Goal: Task Accomplishment & Management: Use online tool/utility

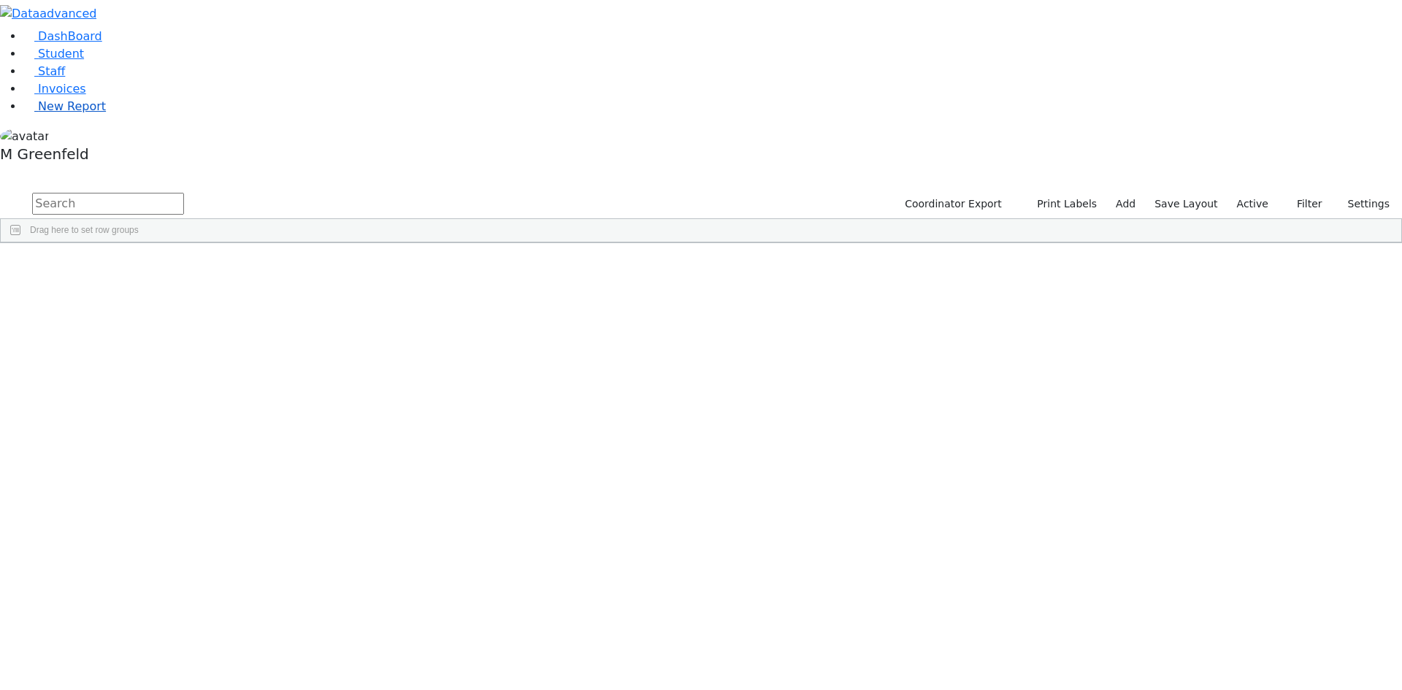
click at [54, 113] on span "New Report" at bounding box center [72, 106] width 68 height 14
click at [1246, 193] on label "Active" at bounding box center [1252, 204] width 45 height 23
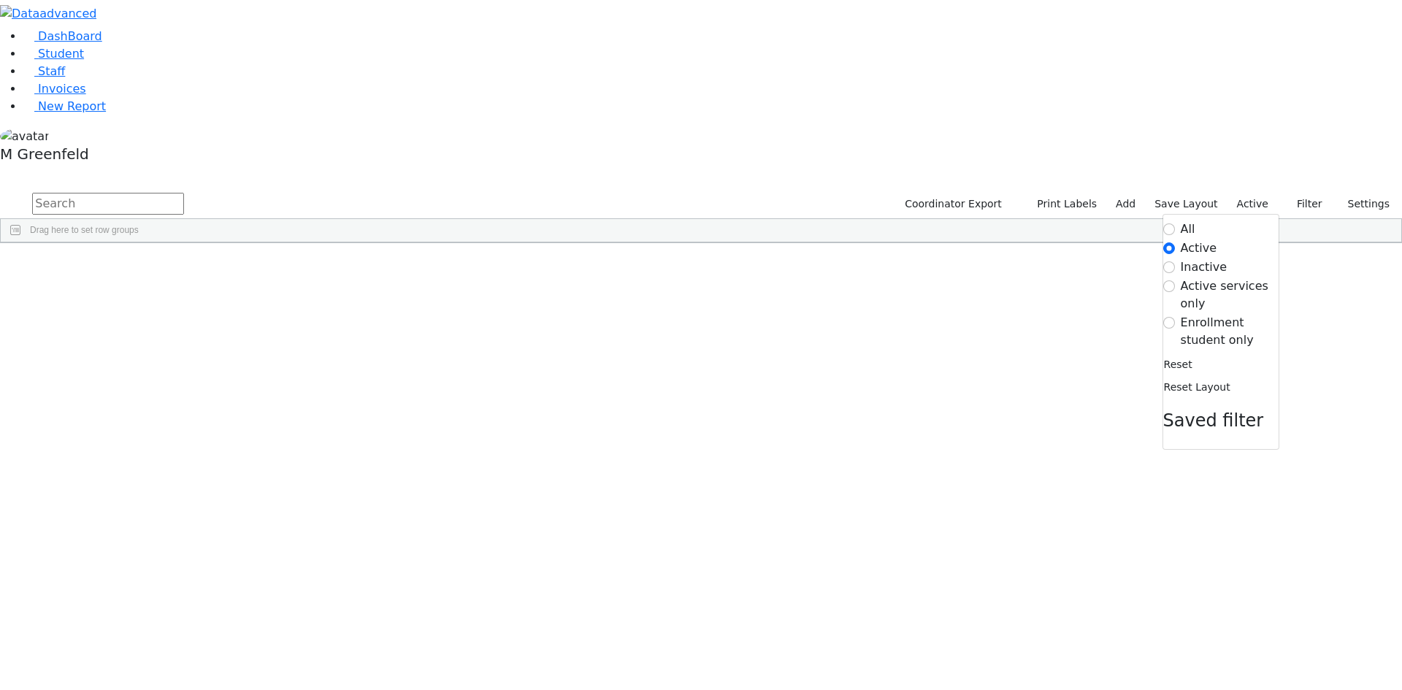
click at [1195, 314] on label "Enrollment student only" at bounding box center [1229, 331] width 98 height 35
click at [1175, 317] on input "Enrollment student only" at bounding box center [1169, 323] width 12 height 12
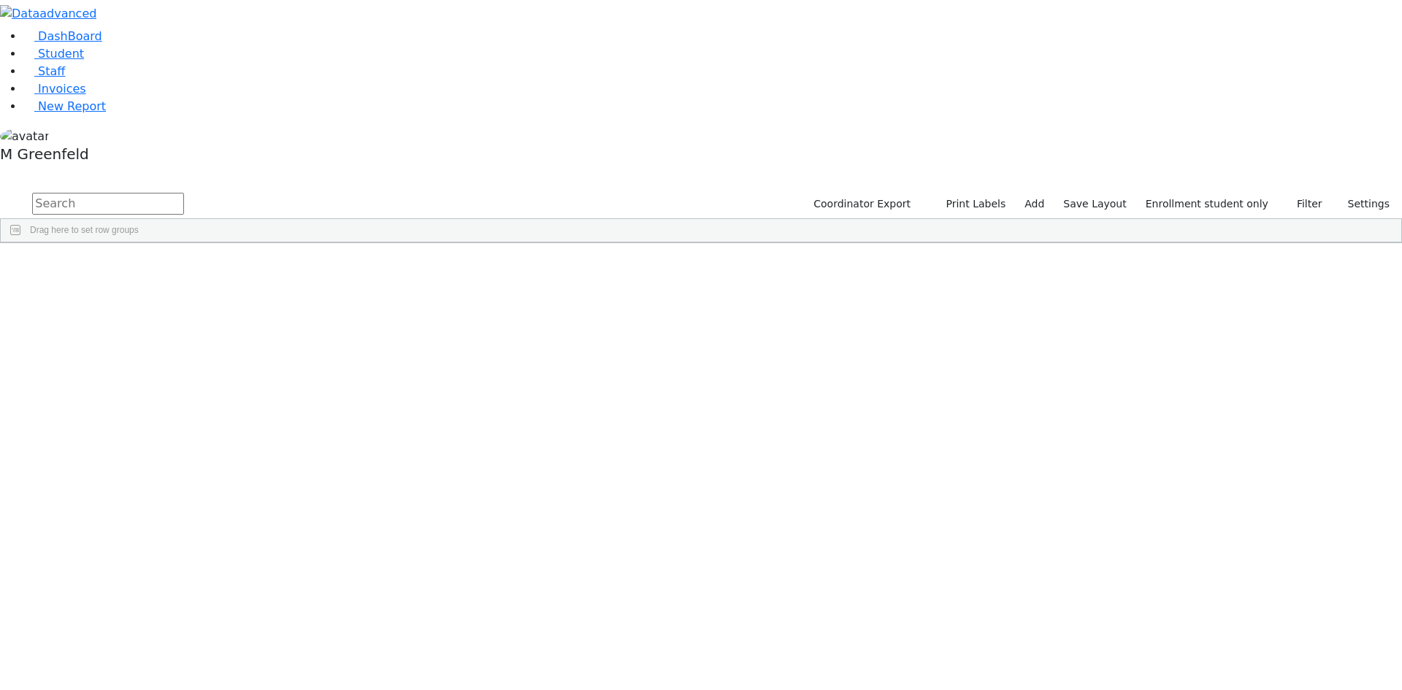
scroll to position [272, 0]
click at [147, 669] on div "[PERSON_NAME]" at bounding box center [112, 679] width 70 height 20
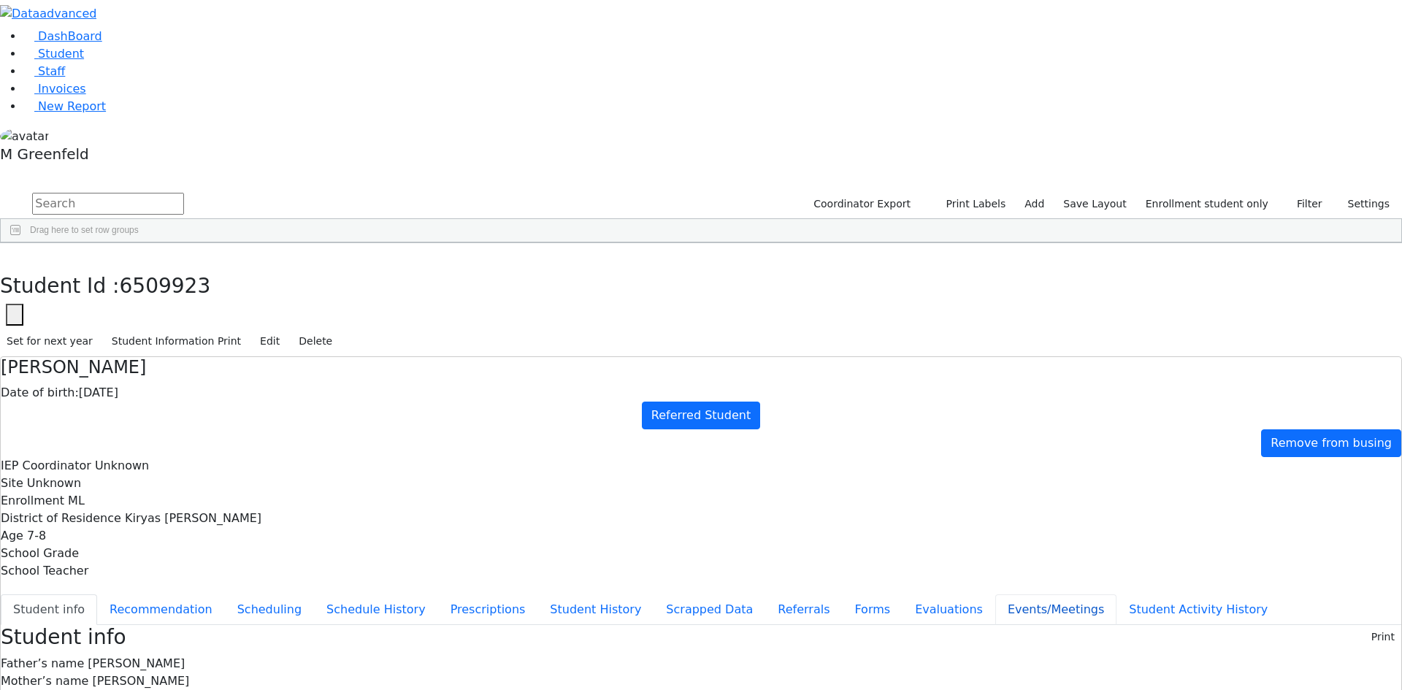
click at [995, 594] on button "Events/Meetings" at bounding box center [1055, 609] width 121 height 31
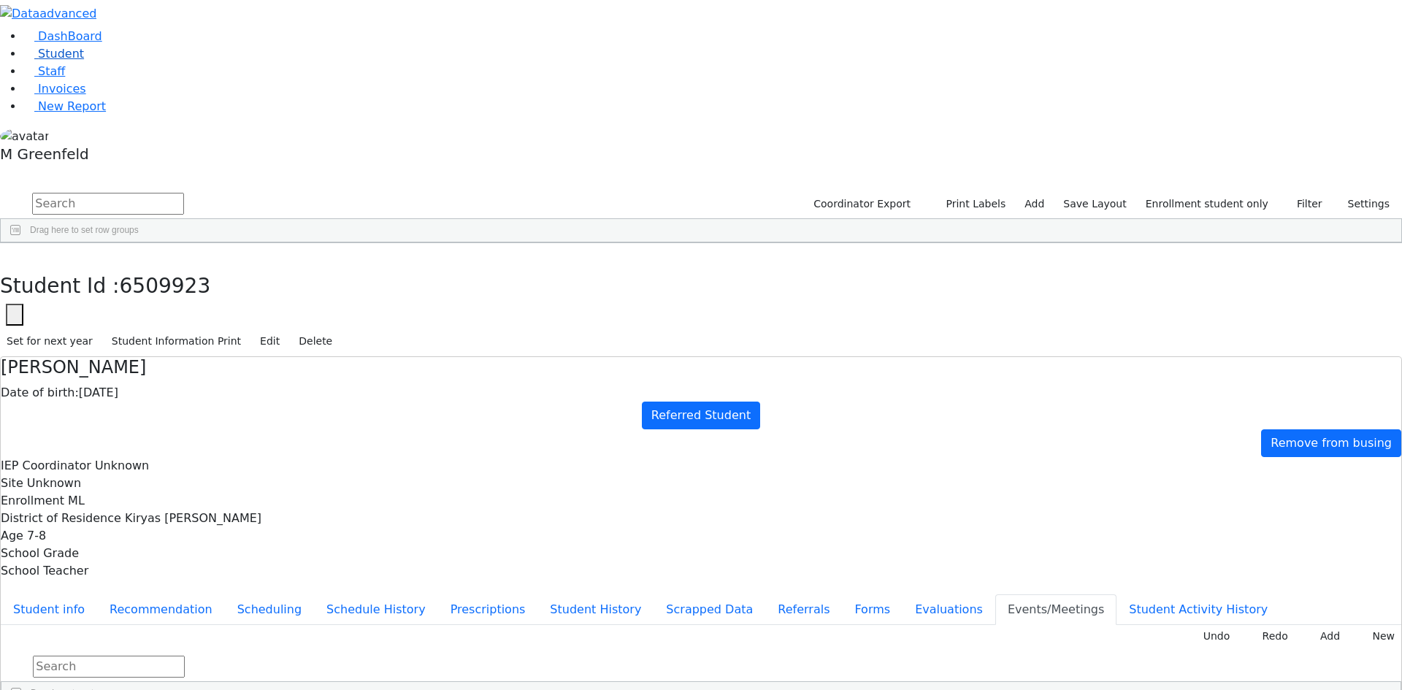
click at [84, 61] on link "Student" at bounding box center [53, 54] width 61 height 14
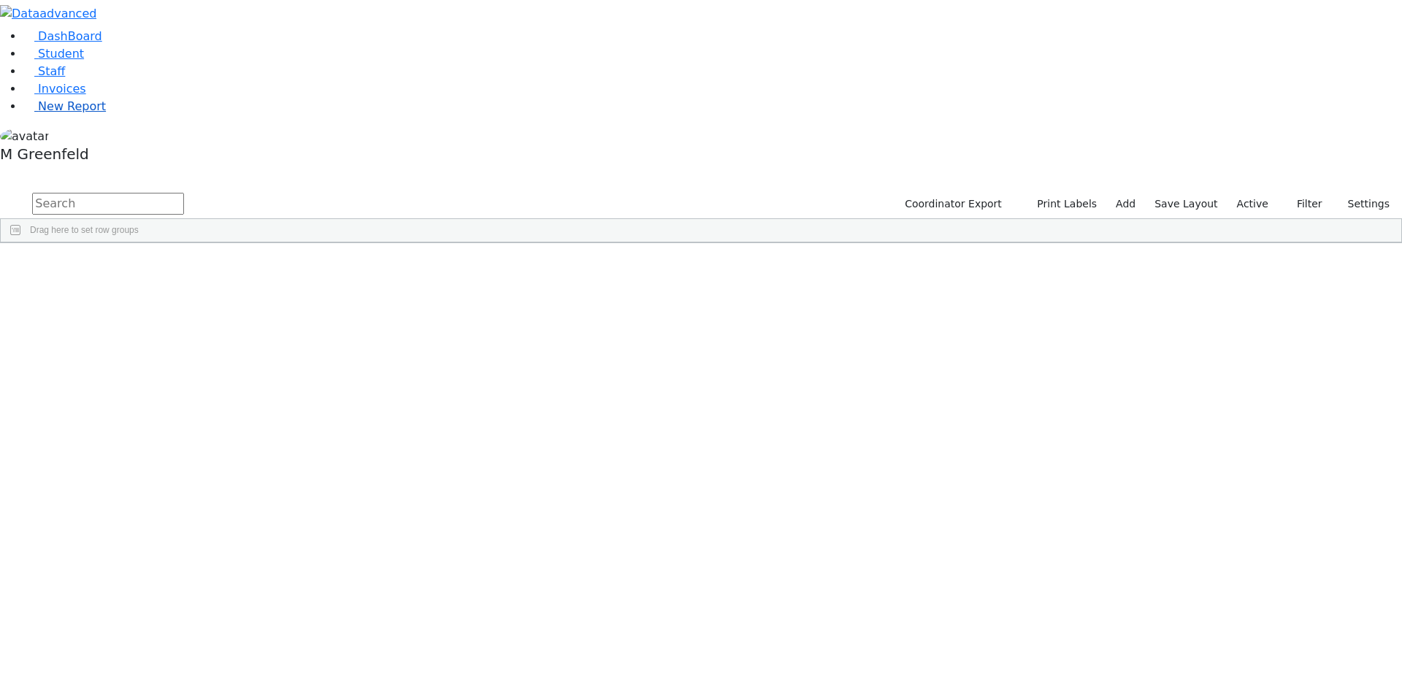
click at [63, 113] on span "New Report" at bounding box center [72, 106] width 68 height 14
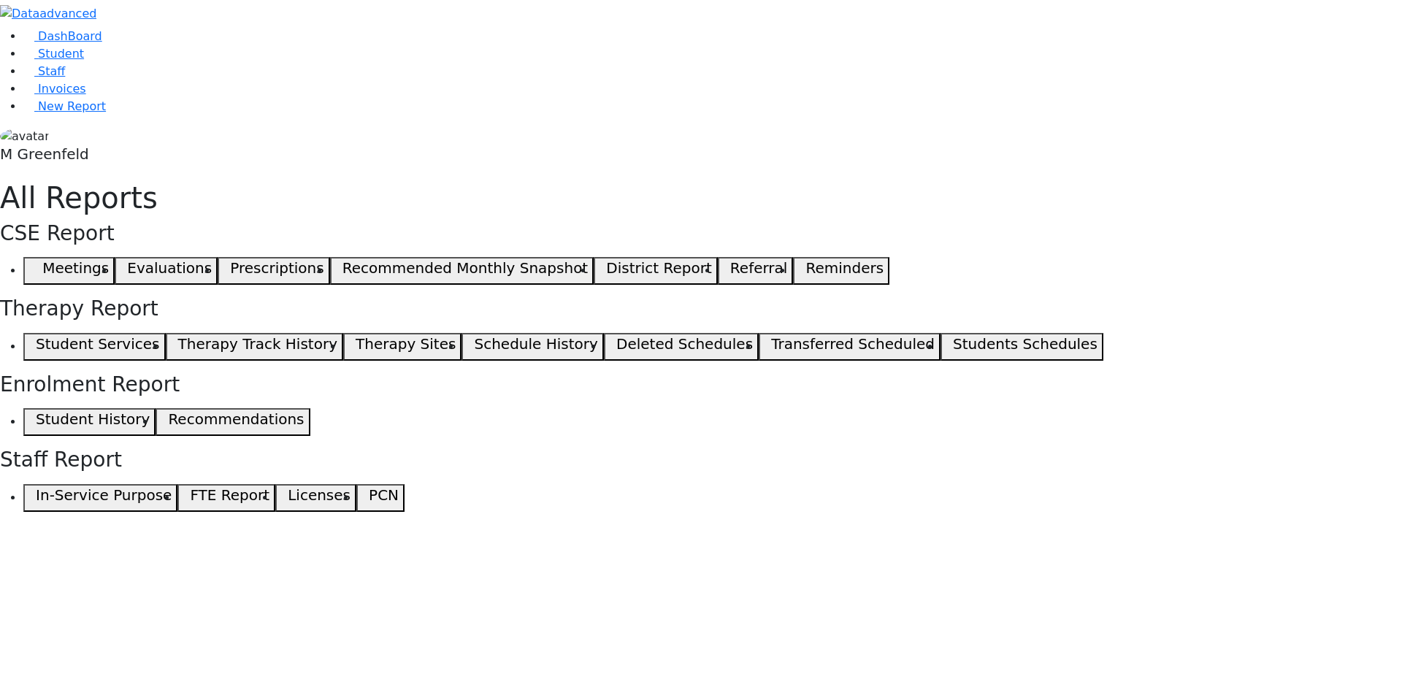
click at [36, 267] on icon "button" at bounding box center [32, 270] width 7 height 7
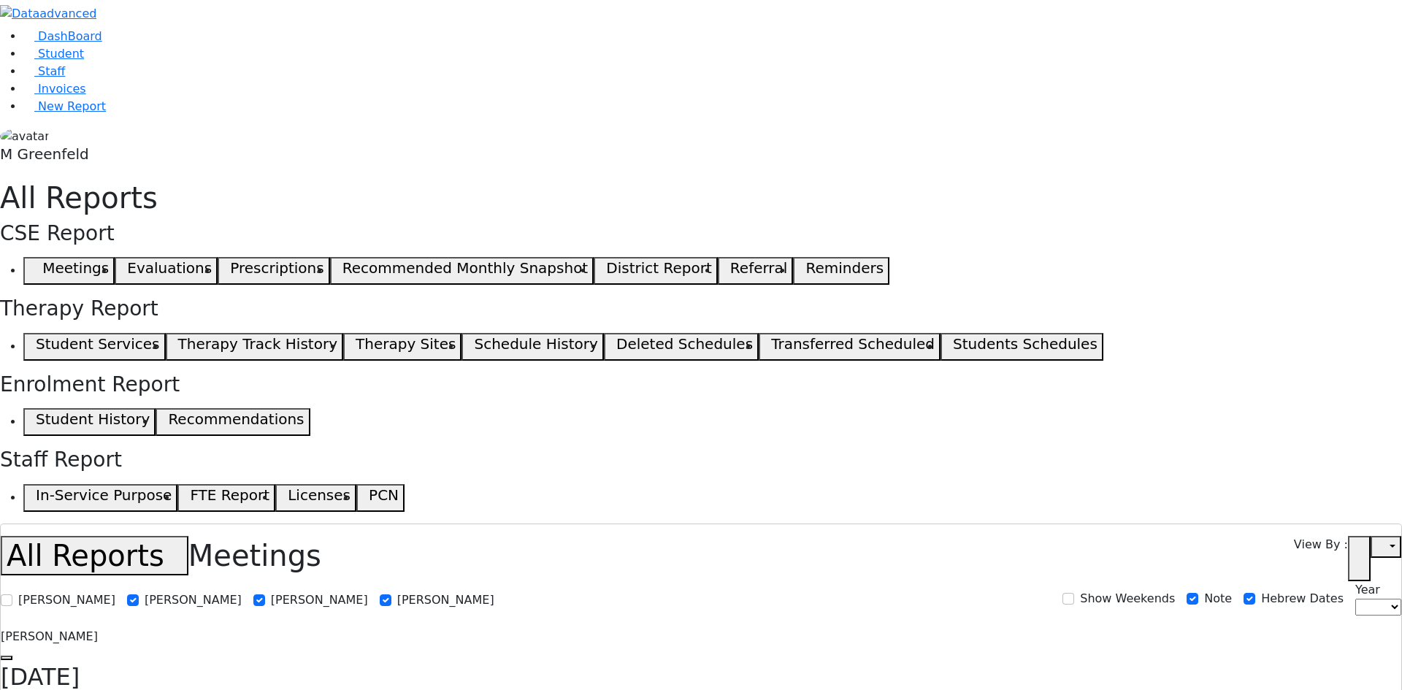
select select
click at [1363, 553] on icon "button" at bounding box center [1358, 558] width 11 height 11
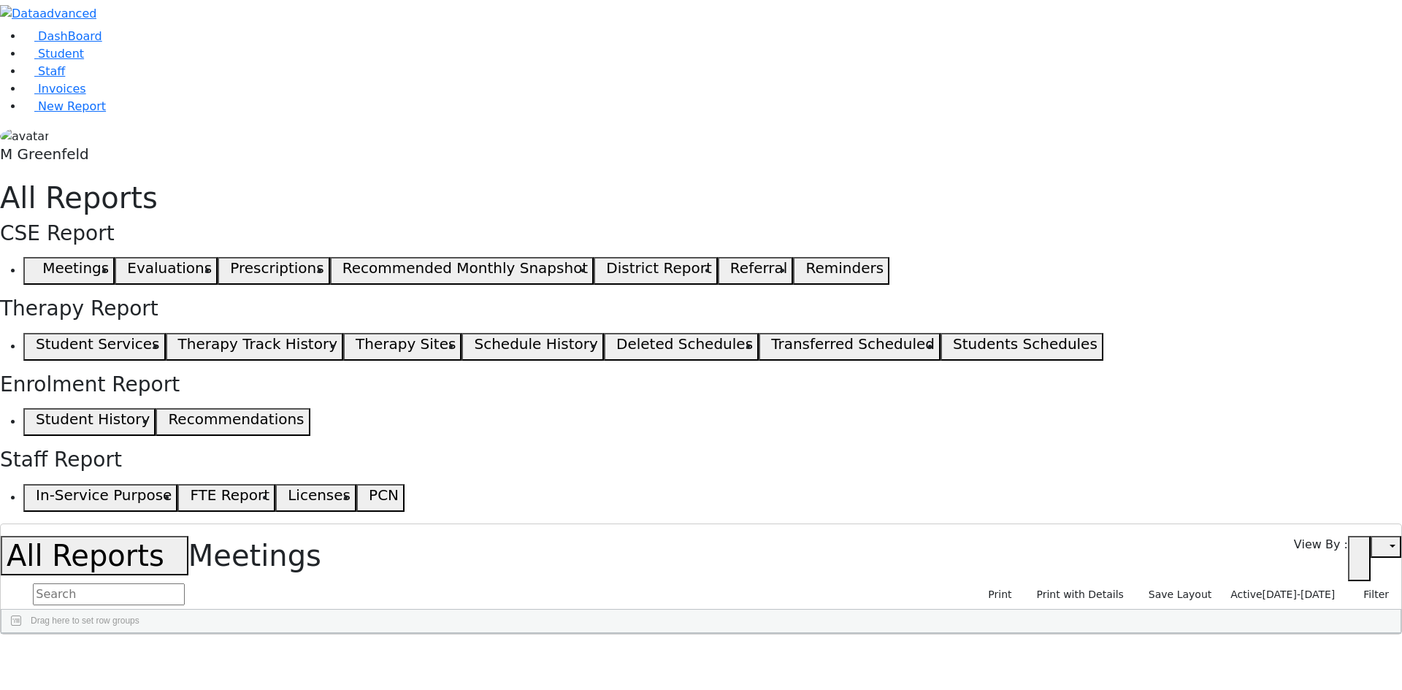
click at [1278, 588] on span "[DATE]-[DATE]" at bounding box center [1298, 594] width 73 height 12
click at [1222, 609] on label "Active" at bounding box center [1240, 618] width 36 height 18
click at [1214, 612] on input "Active" at bounding box center [1210, 618] width 12 height 12
checkbox input "false"
click at [1300, 588] on span "[DATE]-[DATE]" at bounding box center [1298, 594] width 73 height 12
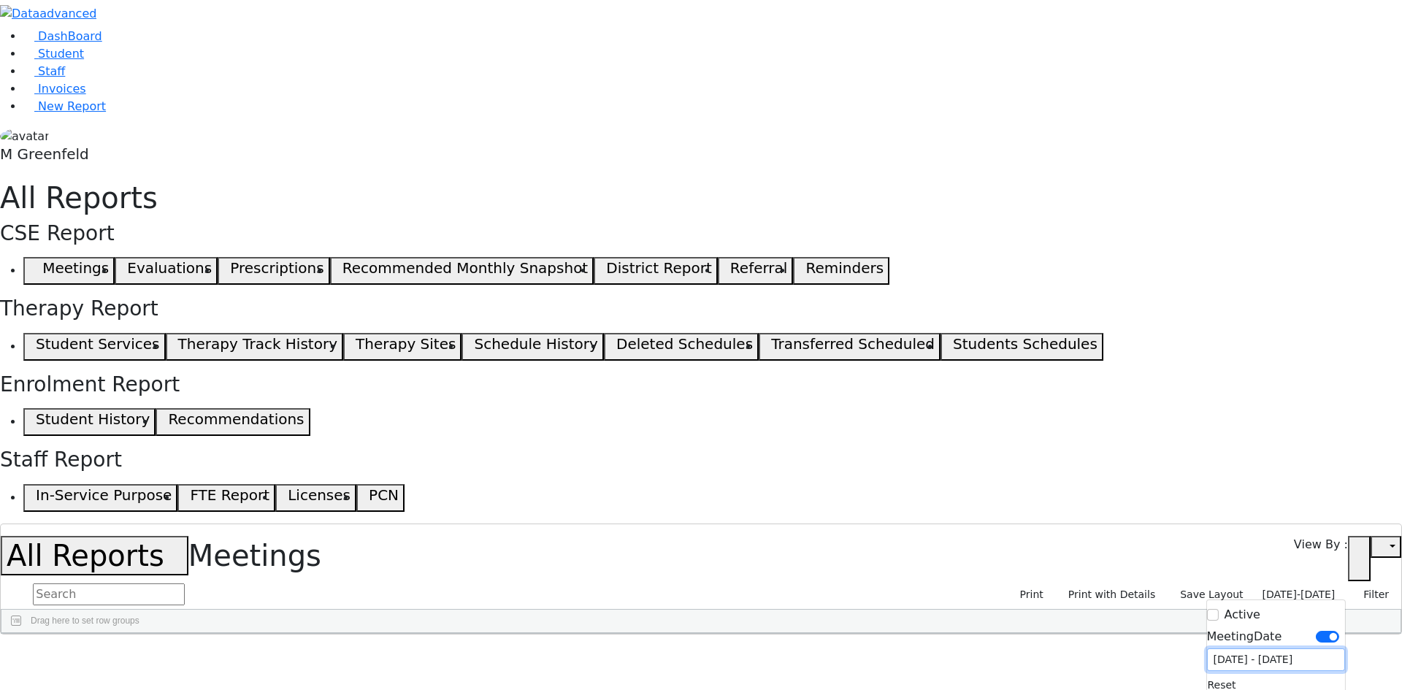
click at [1253, 648] on input "[DATE] - [DATE]" at bounding box center [1275, 659] width 138 height 23
click at [57, 61] on link "Student" at bounding box center [53, 54] width 61 height 14
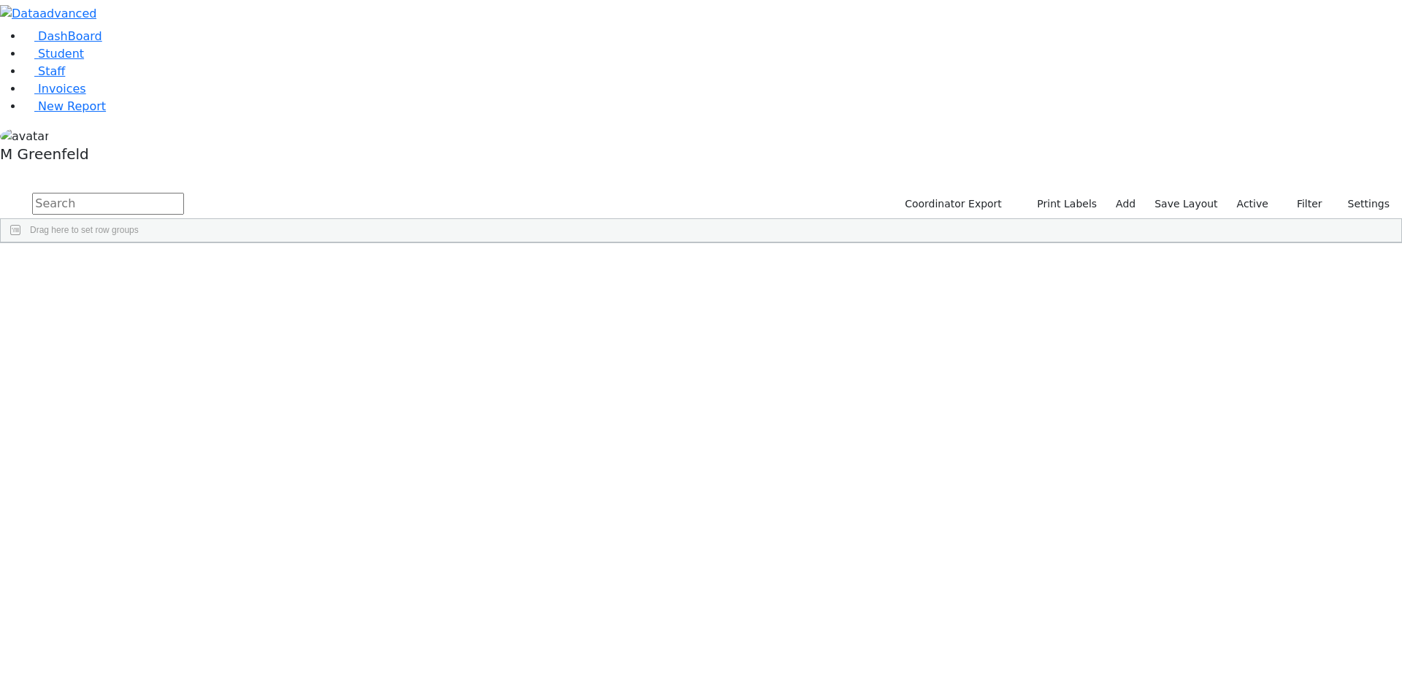
click at [184, 193] on input "text" at bounding box center [108, 204] width 152 height 22
drag, startPoint x: 1250, startPoint y: 59, endPoint x: 1246, endPoint y: 72, distance: 12.9
click at [1252, 193] on label "Active" at bounding box center [1252, 204] width 45 height 23
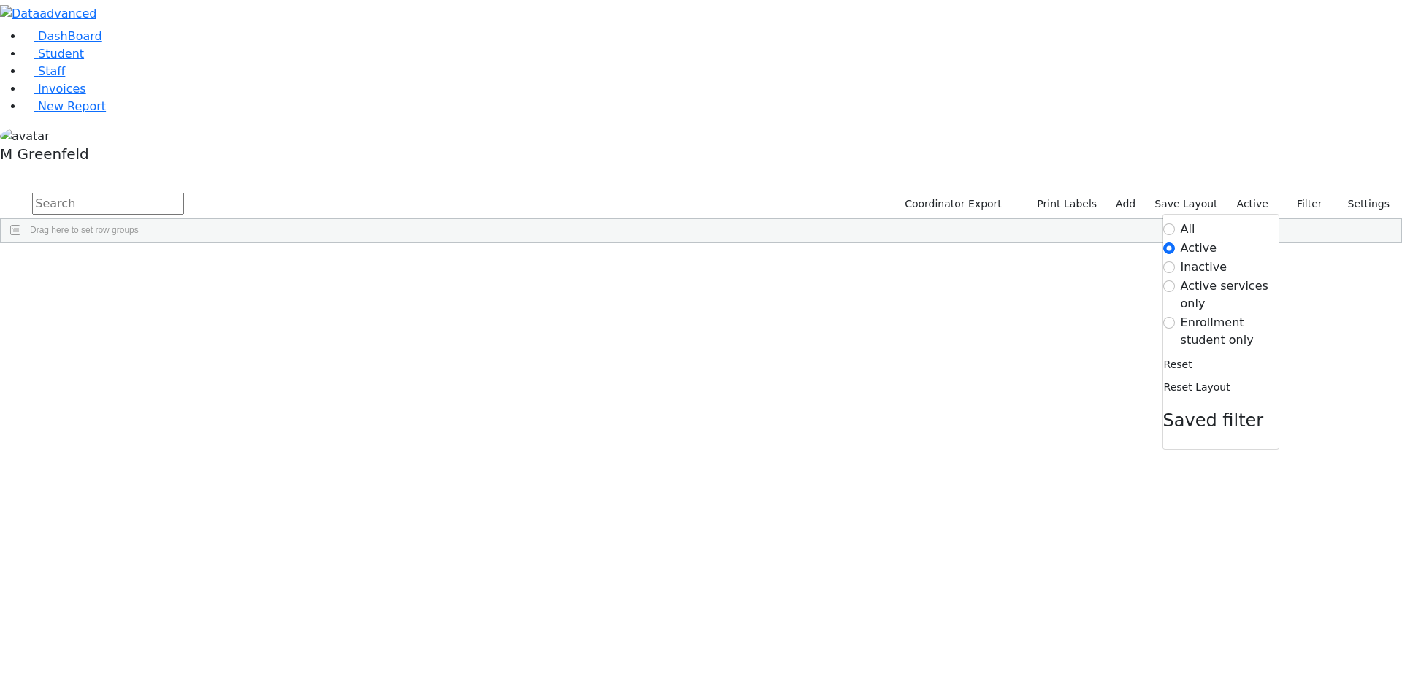
click at [1194, 314] on label "Enrollment student only" at bounding box center [1229, 331] width 98 height 35
click at [1175, 317] on input "Enrollment student only" at bounding box center [1169, 323] width 12 height 12
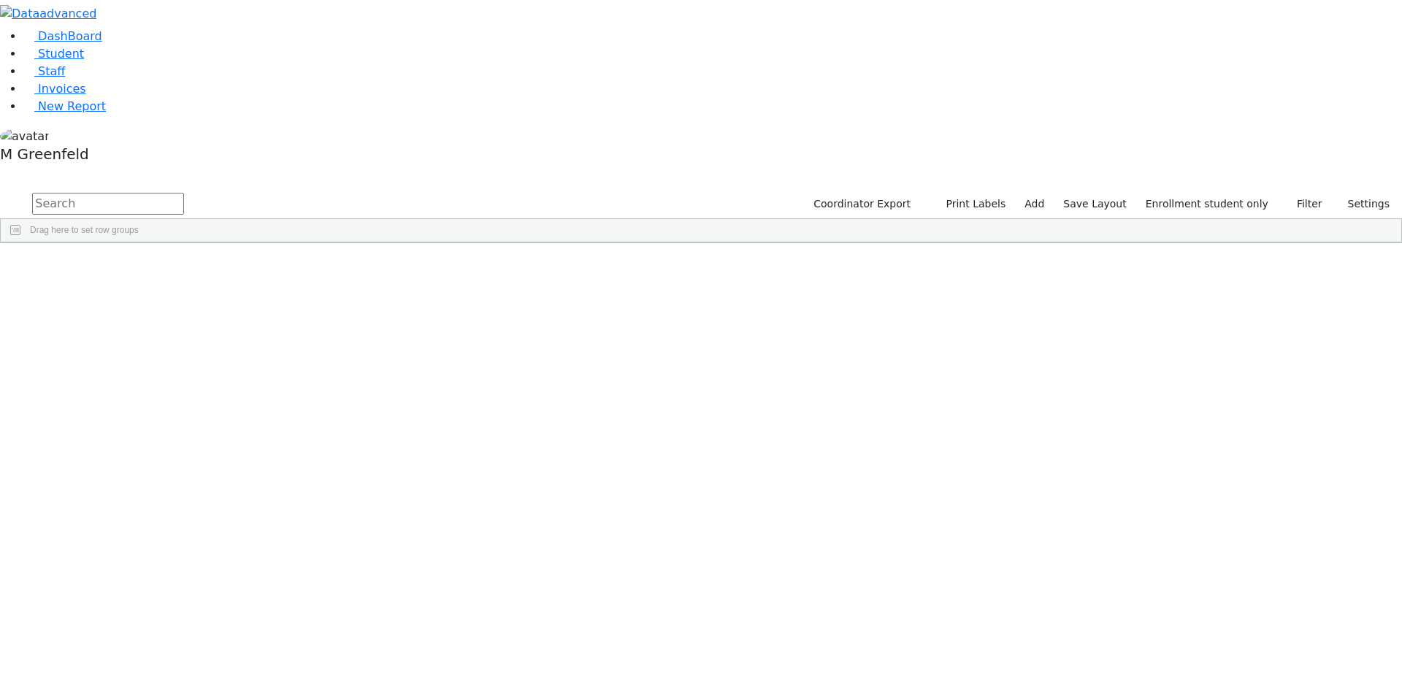
click at [287, 389] on div "03/31/2016" at bounding box center [252, 399] width 70 height 20
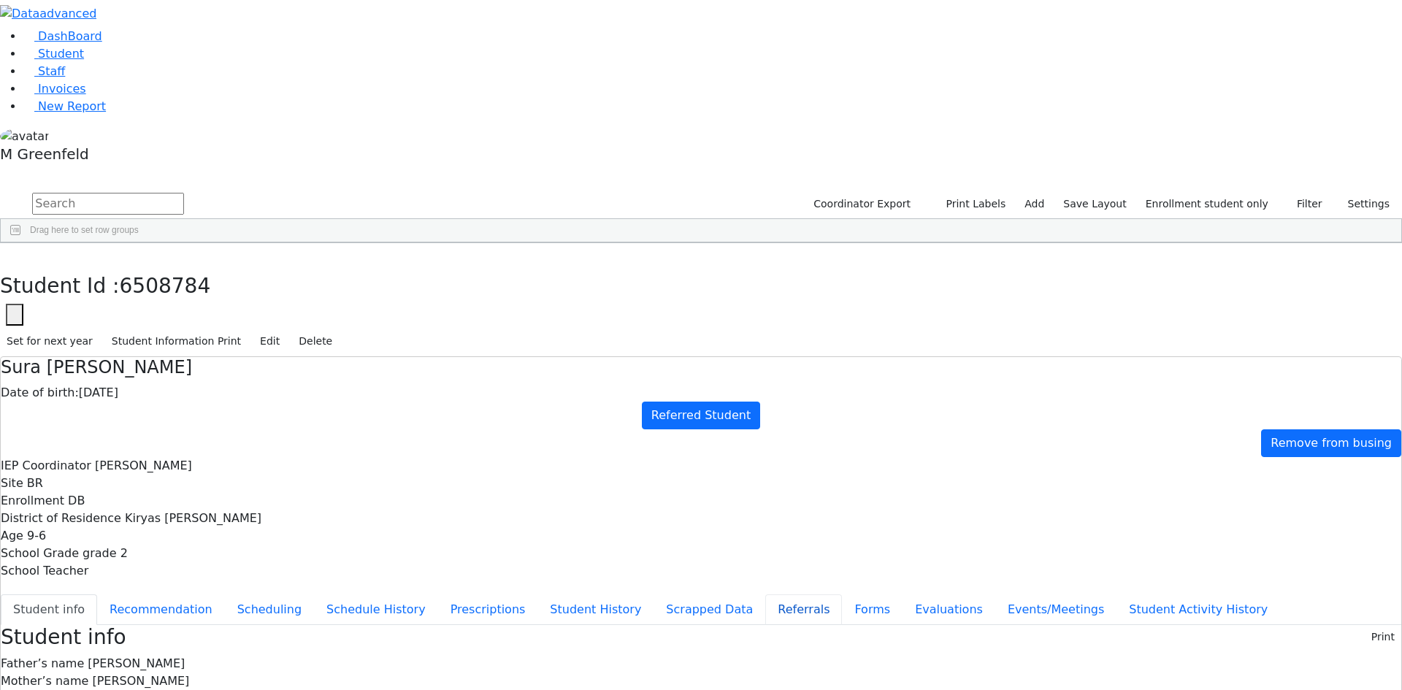
click at [765, 594] on button "Referrals" at bounding box center [803, 609] width 77 height 31
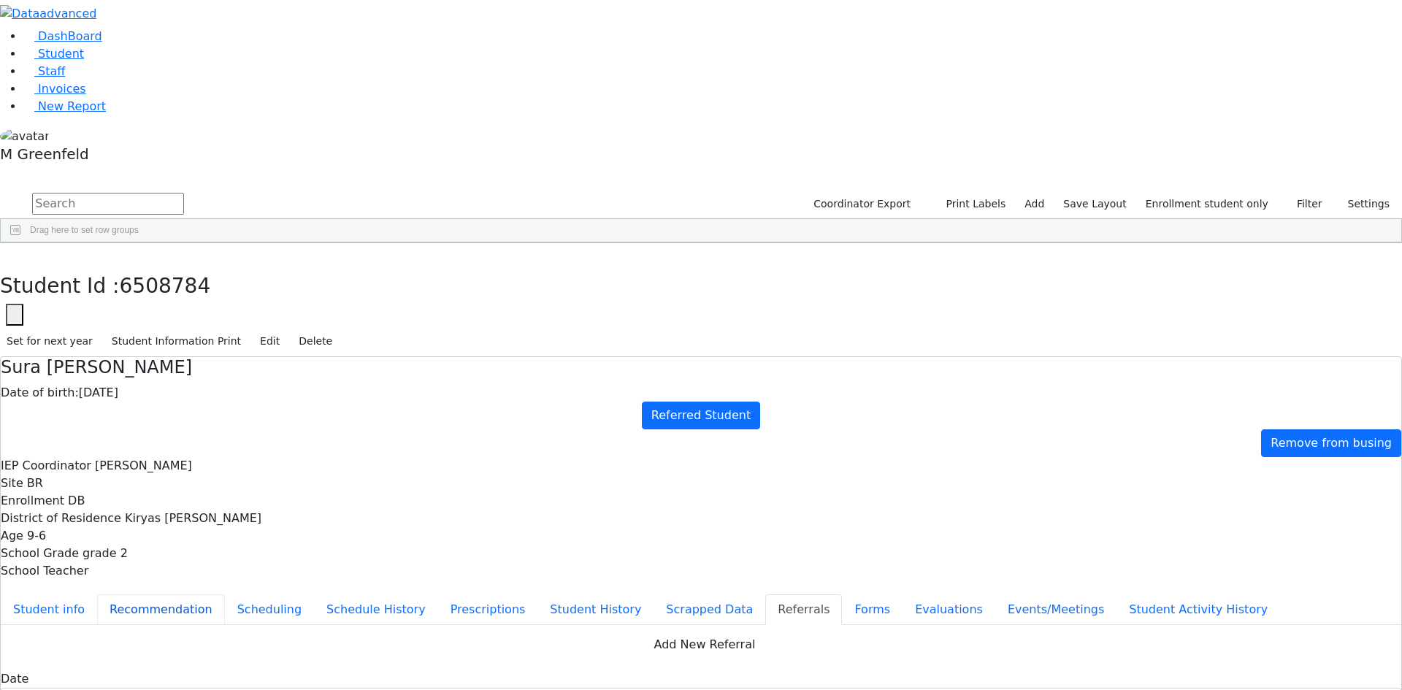
click at [225, 594] on button "Recommendation" at bounding box center [161, 609] width 128 height 31
checkbox input "true"
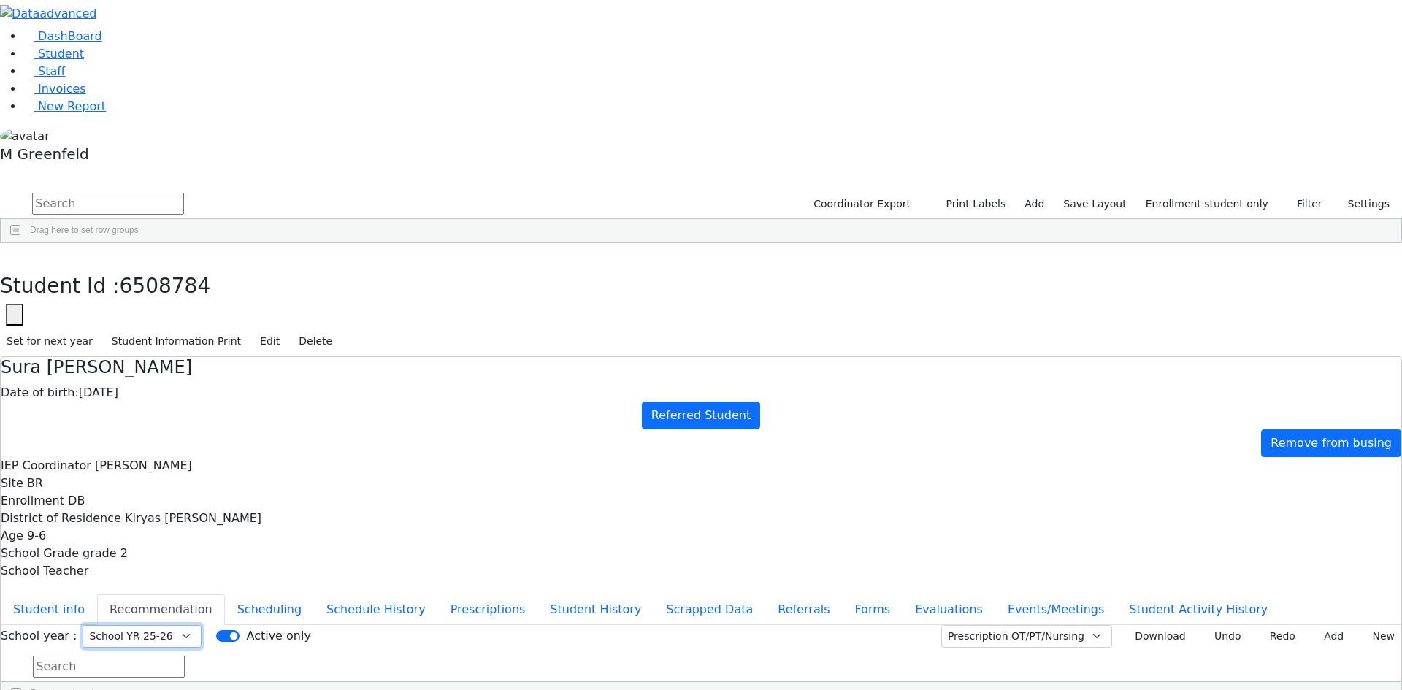
click at [201, 625] on select "Select School YR Summer YR 25 School YR 25-26 Summer YR 25 School YR 24-25 Summ…" at bounding box center [141, 636] width 119 height 23
click at [314, 594] on button "Scheduling" at bounding box center [269, 609] width 89 height 31
click at [185, 656] on input "text" at bounding box center [109, 667] width 152 height 22
click at [147, 389] on div "Bochner" at bounding box center [112, 399] width 70 height 20
click at [344, 594] on button "Schedule History" at bounding box center [376, 609] width 124 height 31
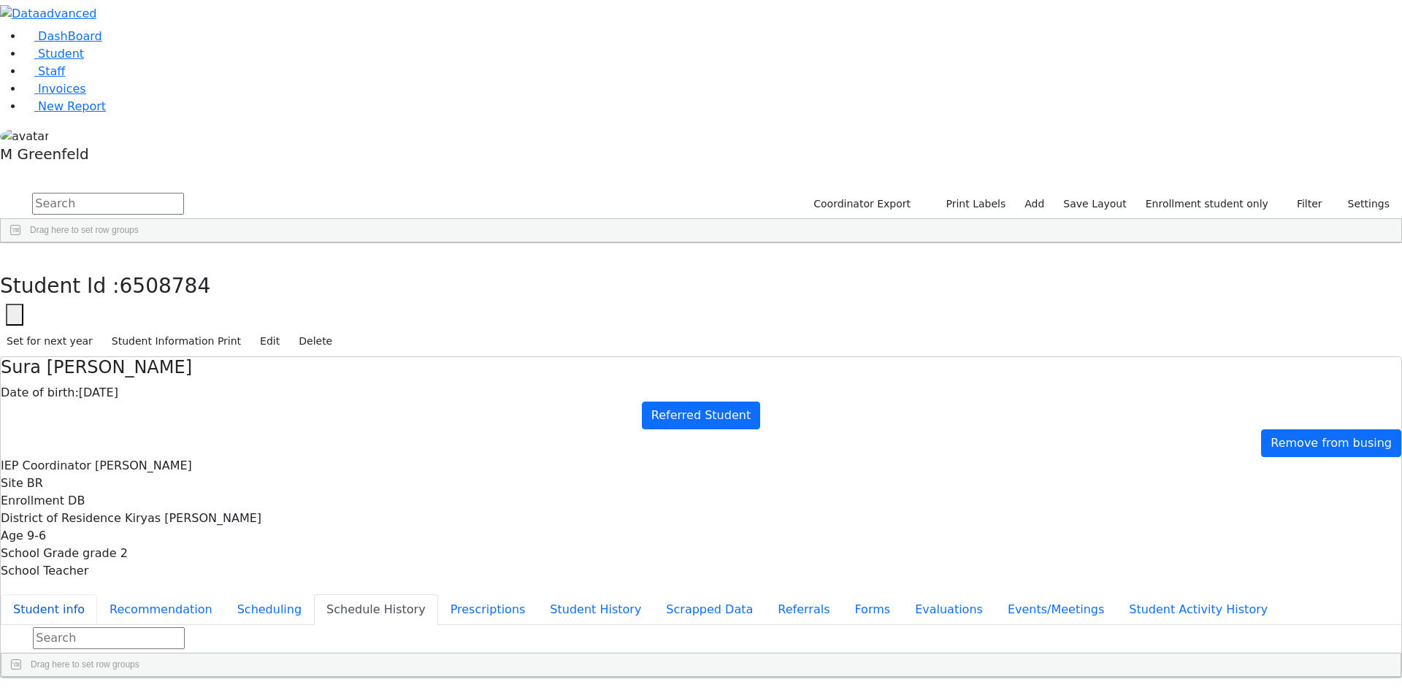
click at [97, 594] on button "Student info" at bounding box center [49, 609] width 96 height 31
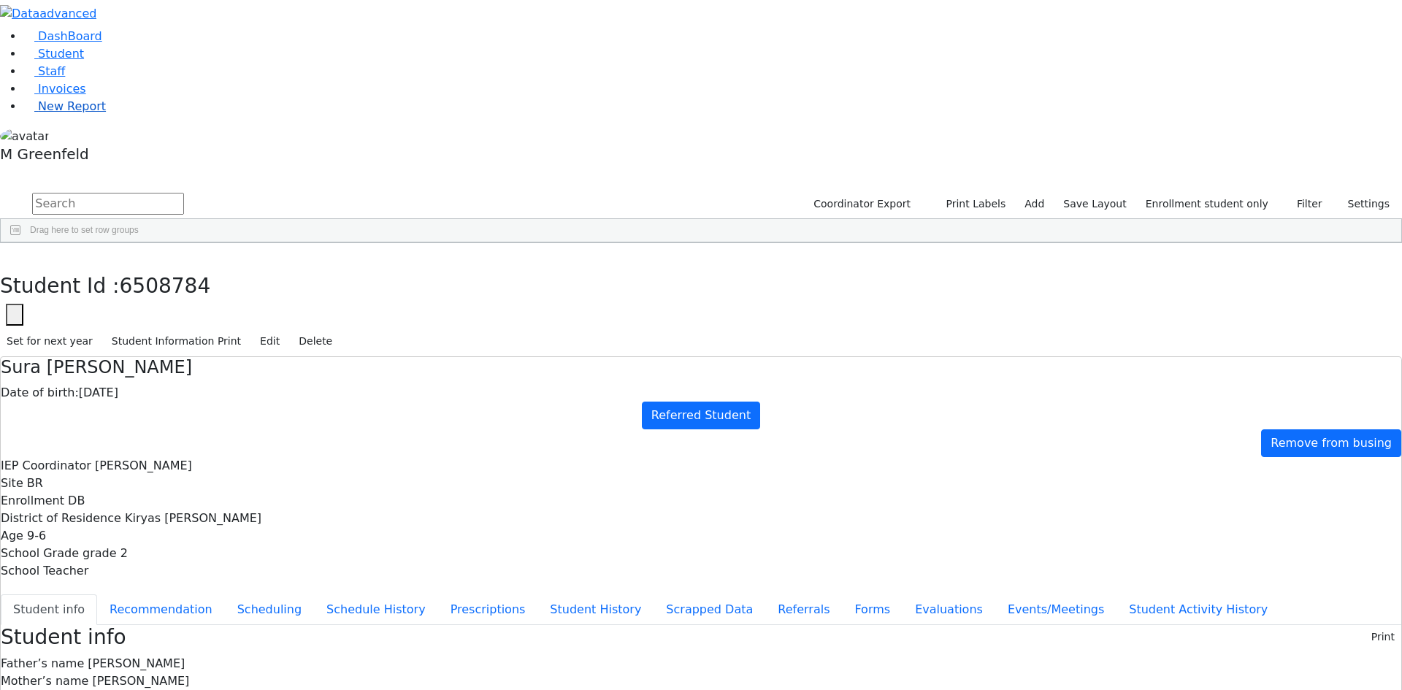
click at [82, 113] on span "New Report" at bounding box center [72, 106] width 68 height 14
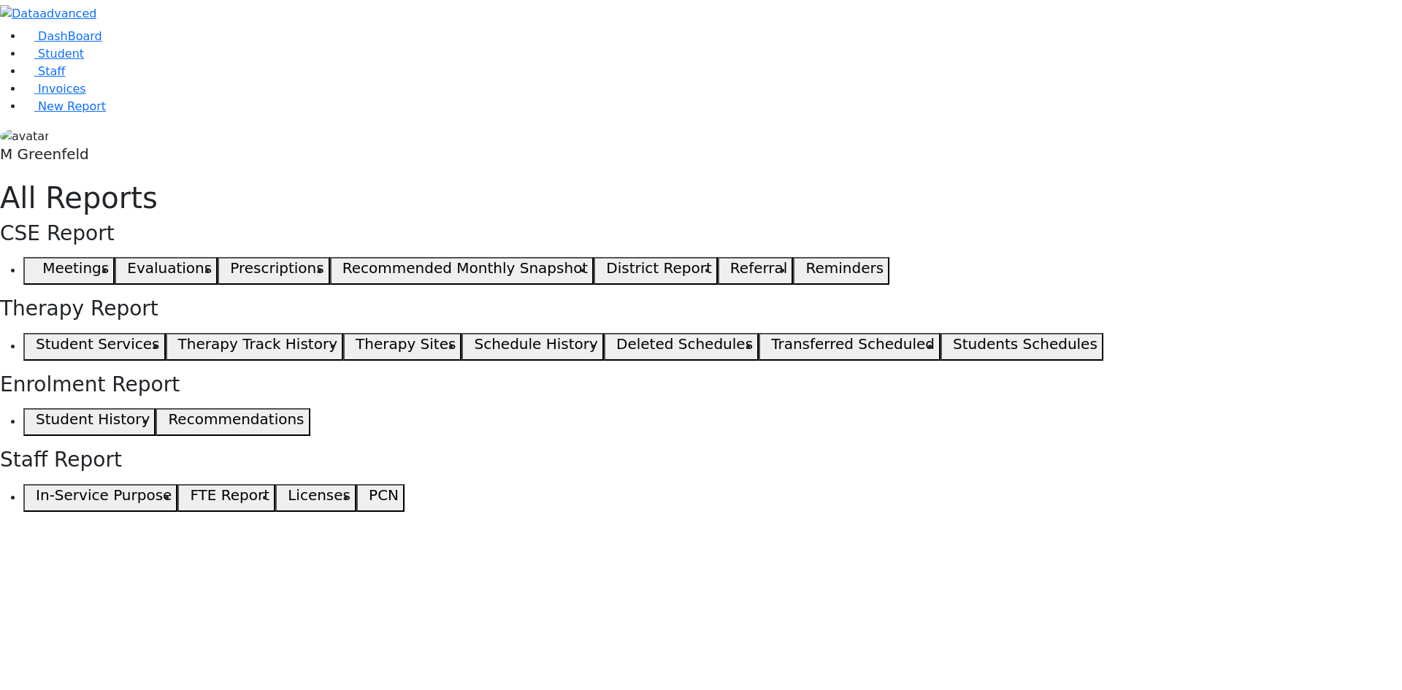
click at [36, 262] on span "button" at bounding box center [32, 271] width 7 height 18
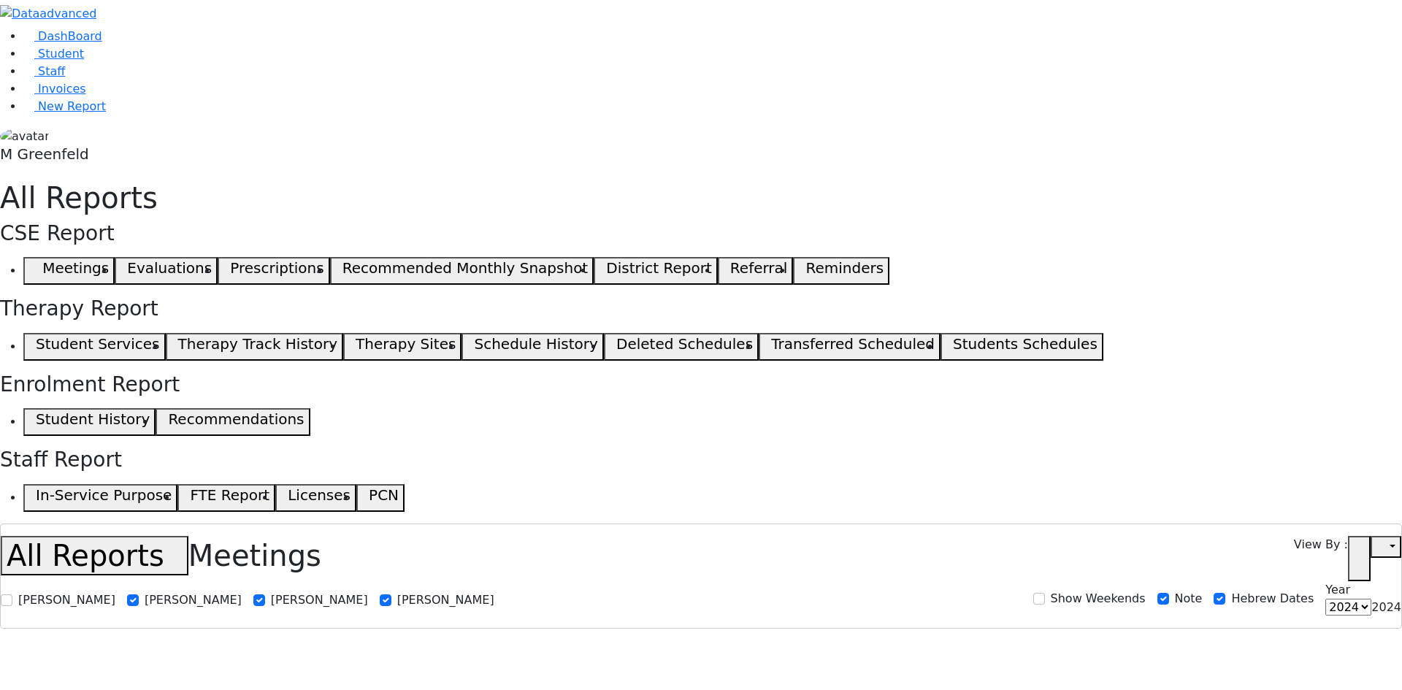
select select
click at [1359, 553] on icon "button" at bounding box center [1358, 558] width 11 height 11
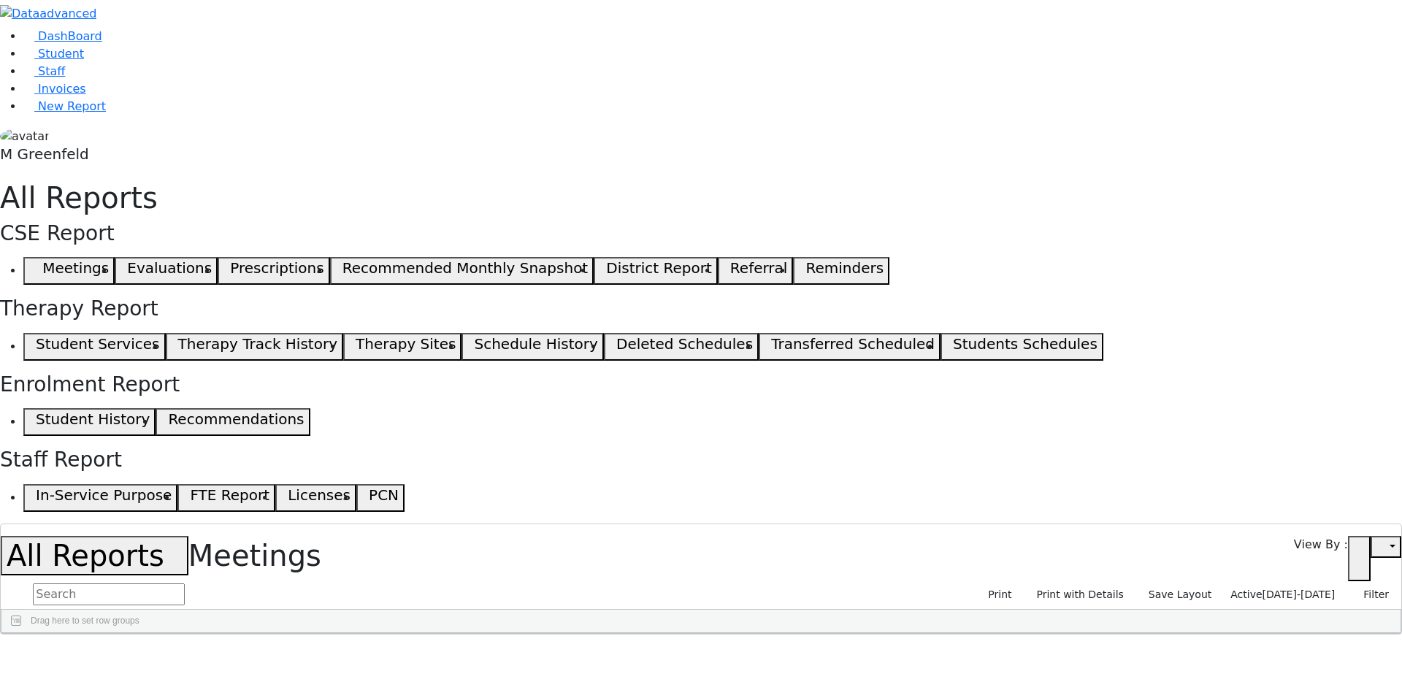
click at [1312, 588] on span "[DATE]-[DATE]" at bounding box center [1298, 594] width 73 height 12
click at [1230, 651] on input "[DATE] - [DATE]" at bounding box center [1274, 662] width 140 height 23
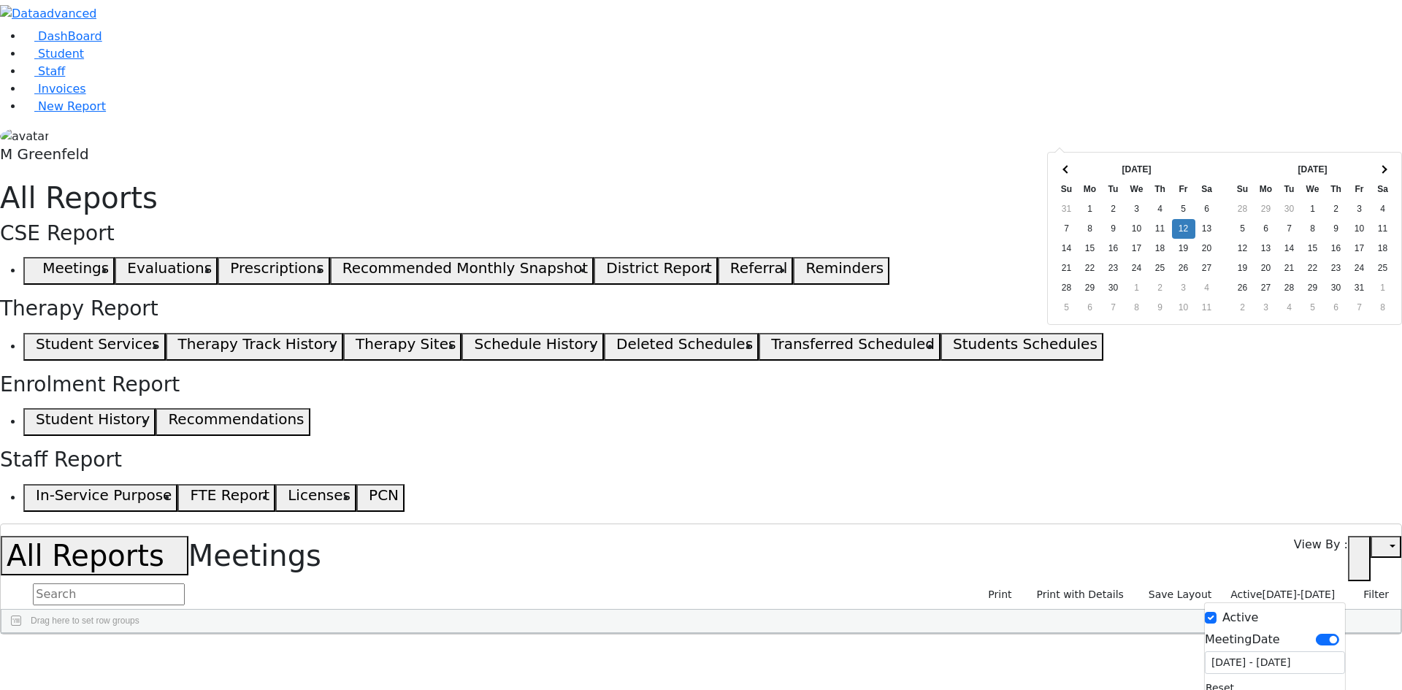
type input "[DATE] - [DATE]"
click at [1222, 609] on label "Active" at bounding box center [1240, 618] width 36 height 18
click at [1215, 612] on input "Active" at bounding box center [1210, 618] width 12 height 12
checkbox input "false"
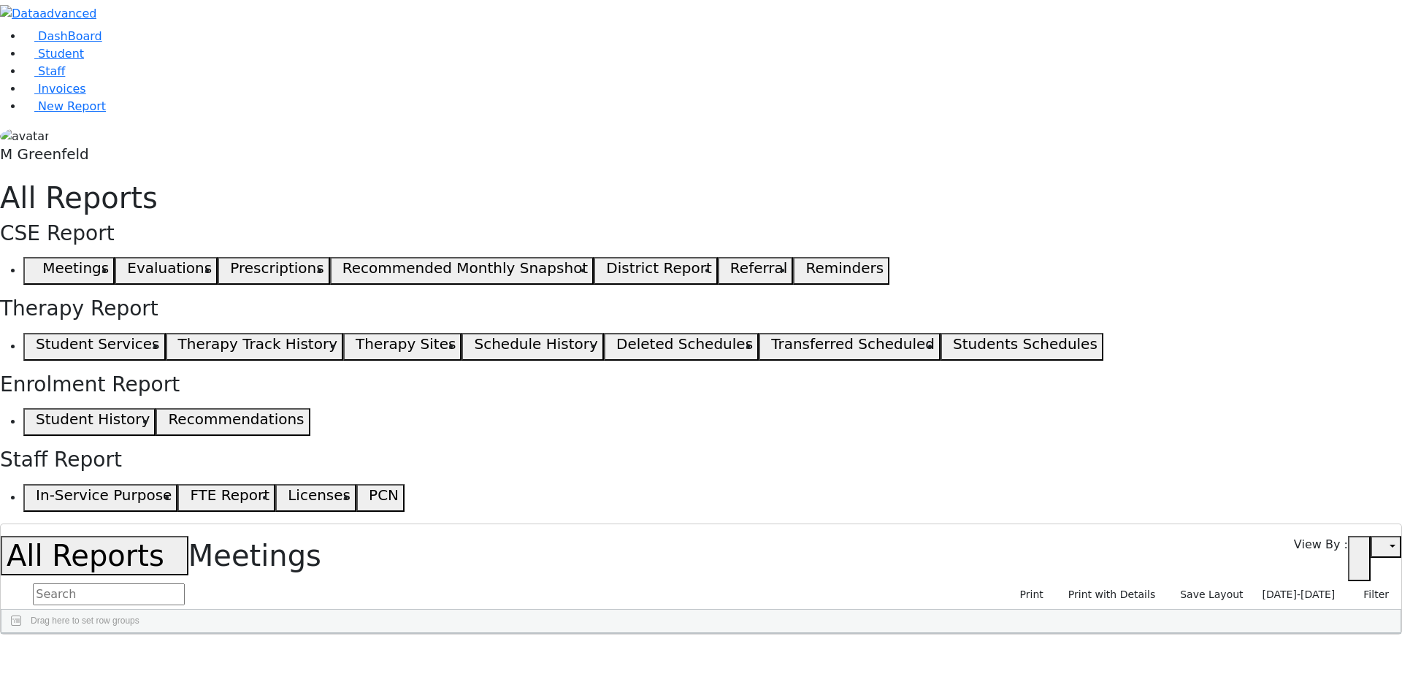
click at [1266, 583] on div "[DATE]-[DATE] Filter Active MeetingDate [DATE] - [DATE] Reset Reset Layout" at bounding box center [1325, 594] width 139 height 23
click at [1268, 588] on span "[DATE]-[DATE]" at bounding box center [1298, 594] width 73 height 12
click at [1249, 648] on input "09/12/2025 - 09/12/2025" at bounding box center [1275, 659] width 138 height 23
